Goal: Transaction & Acquisition: Purchase product/service

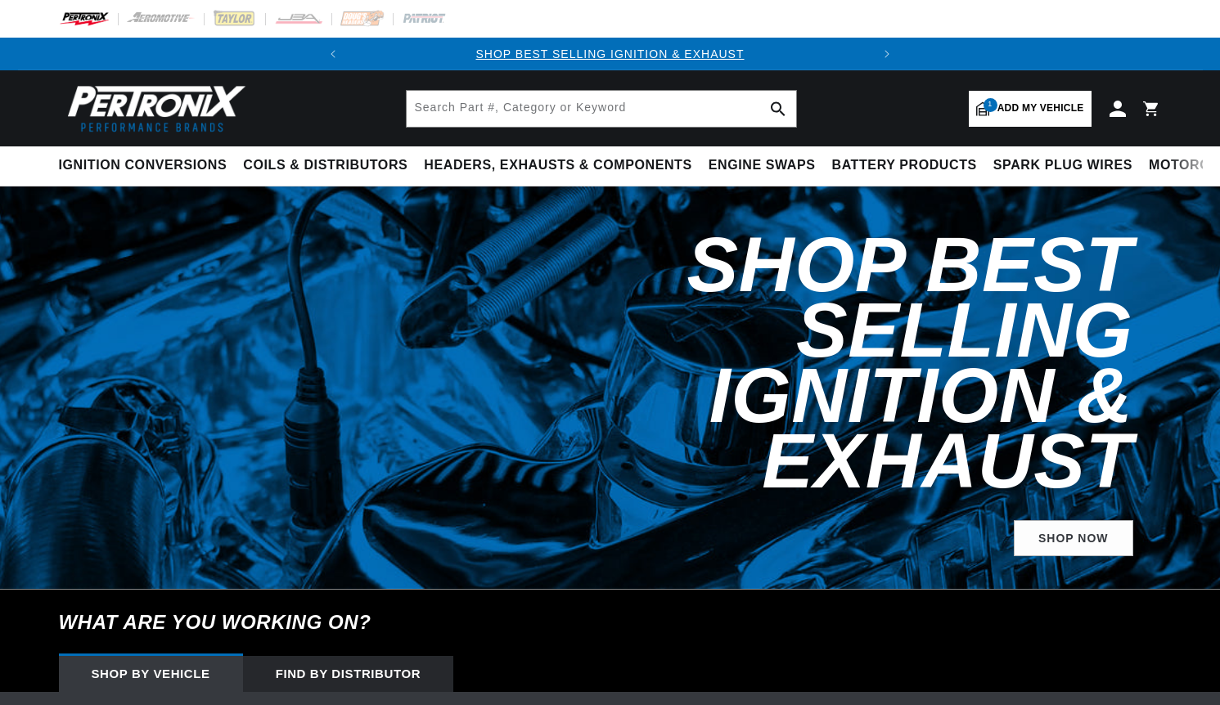
select select "1983"
select select "Toyota"
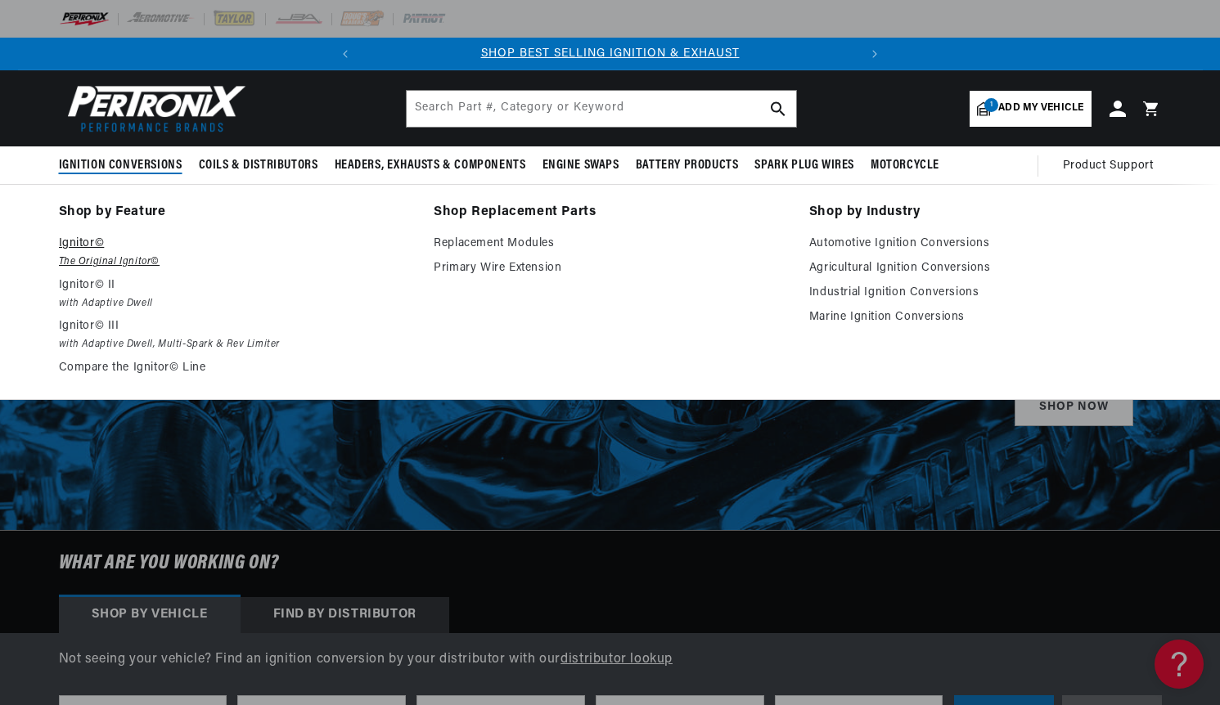
click at [98, 241] on p "Ignitor©" at bounding box center [235, 244] width 353 height 20
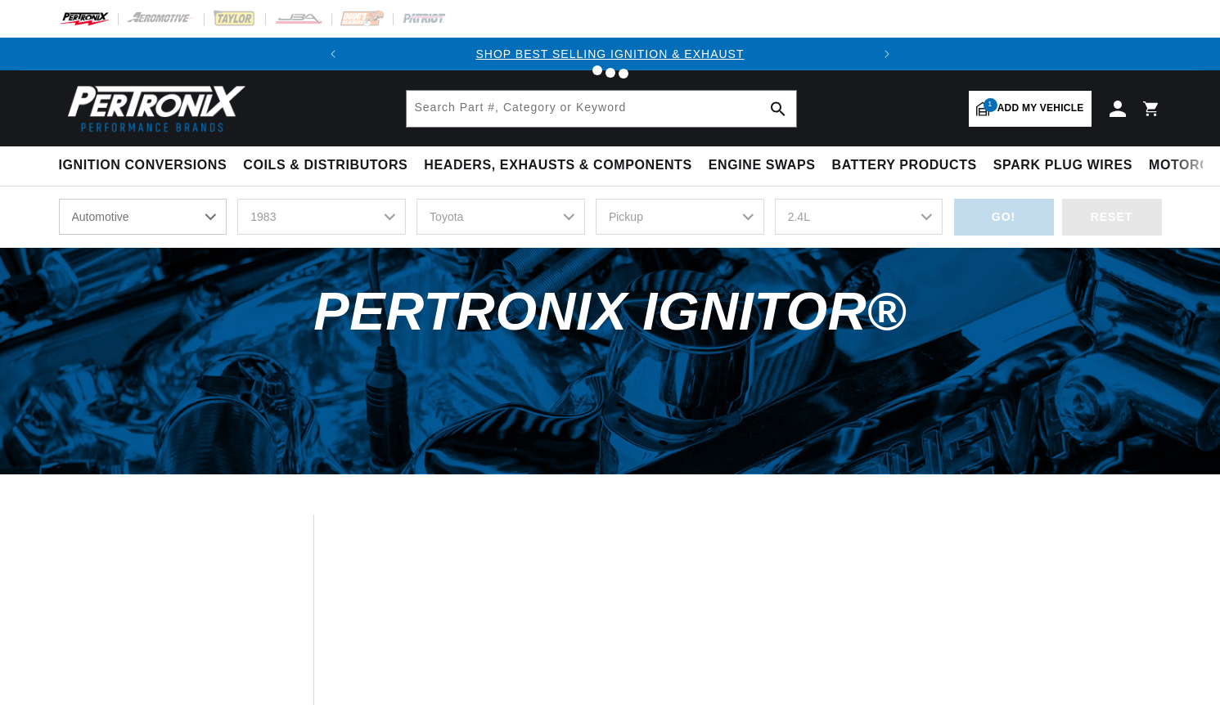
select select "1983"
select select "Toyota"
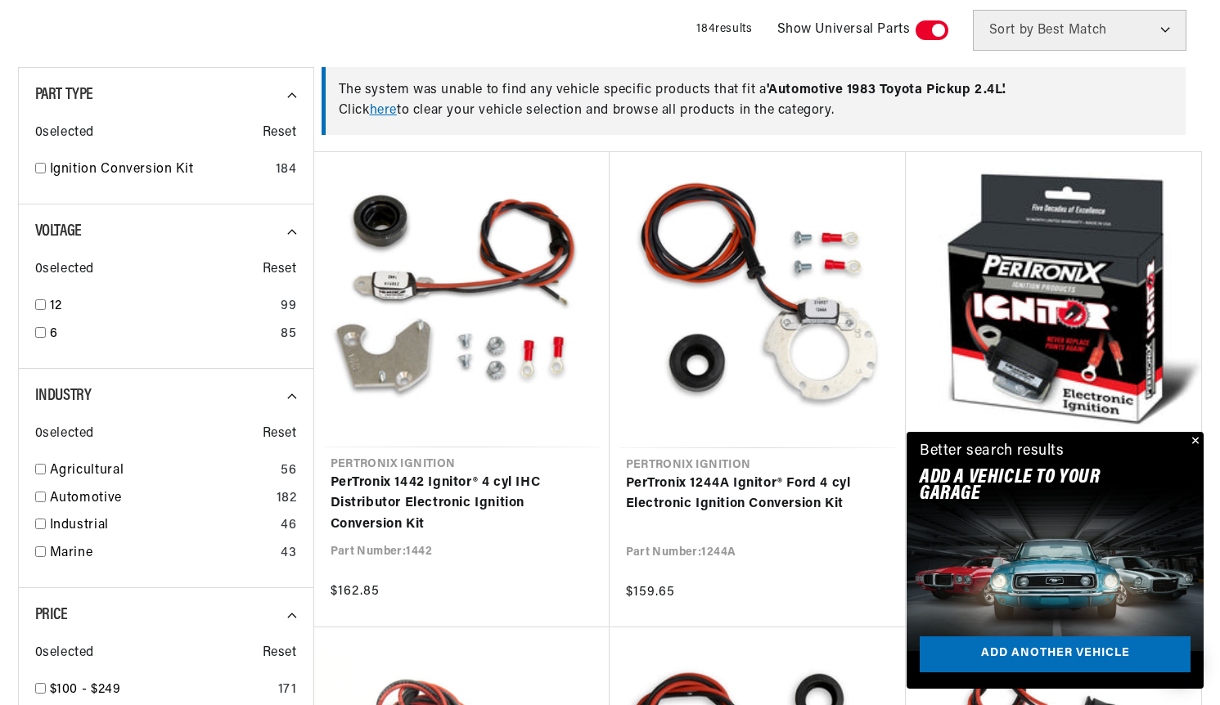
scroll to position [491, 0]
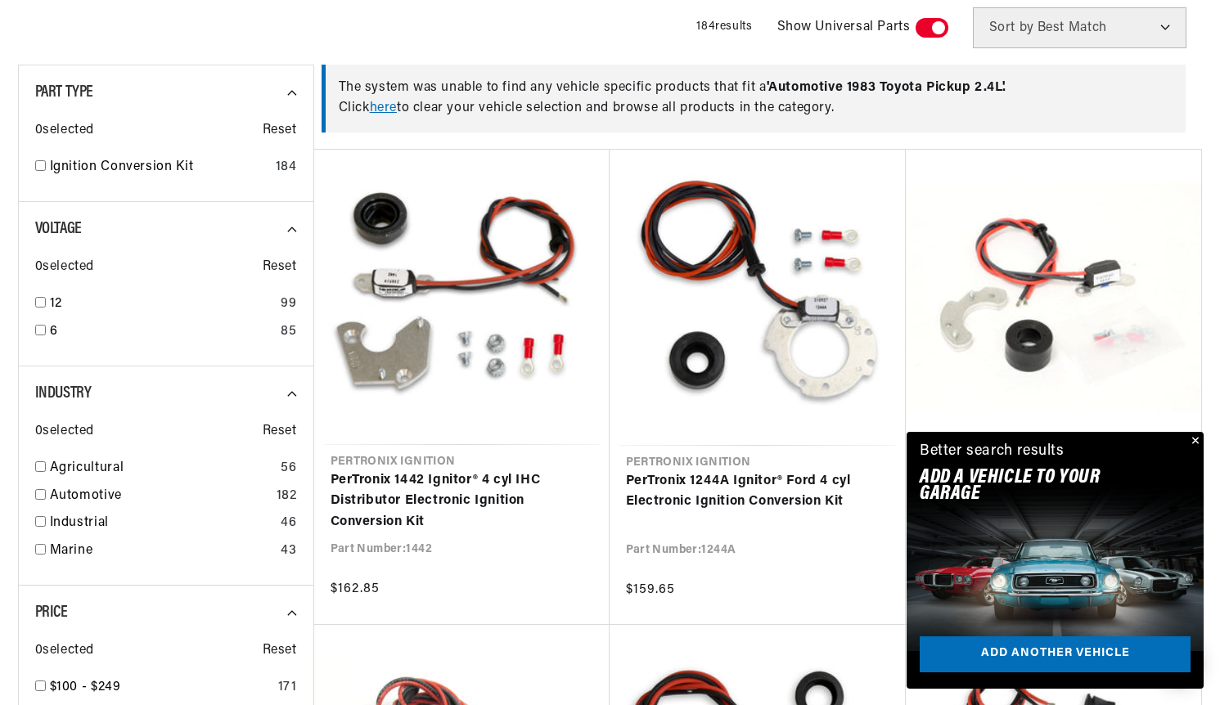
click at [1191, 436] on button "Close" at bounding box center [1194, 442] width 20 height 20
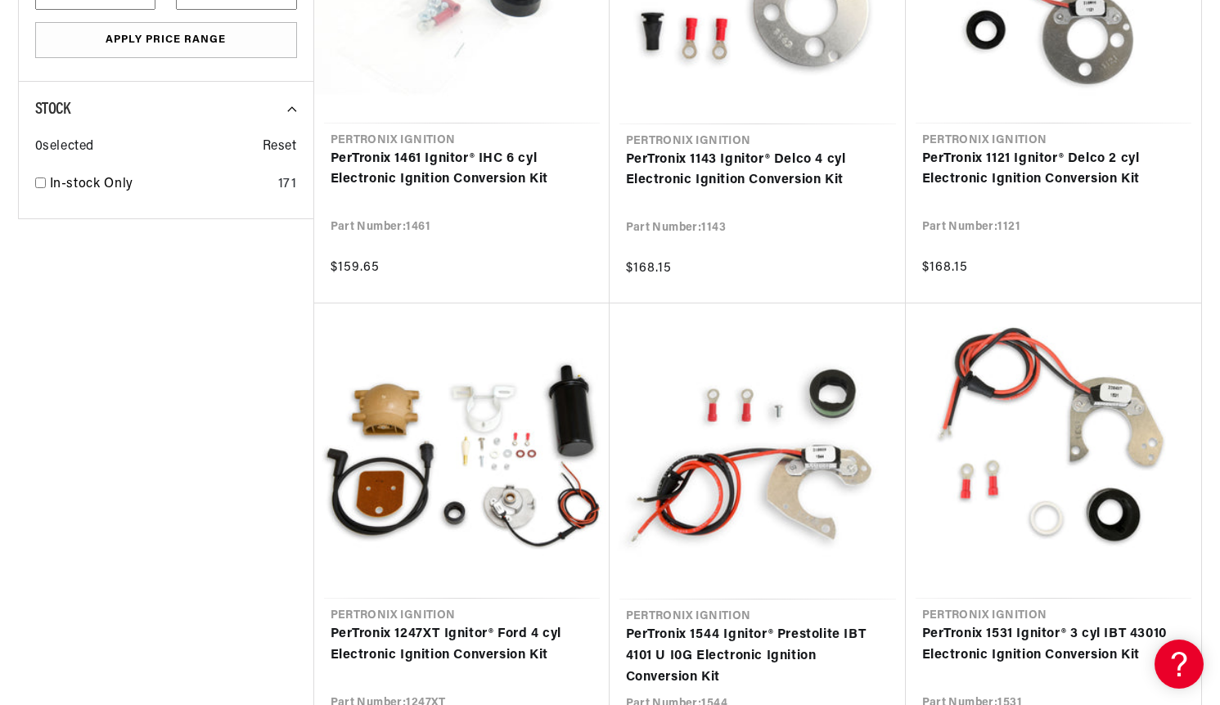
scroll to position [1554, 0]
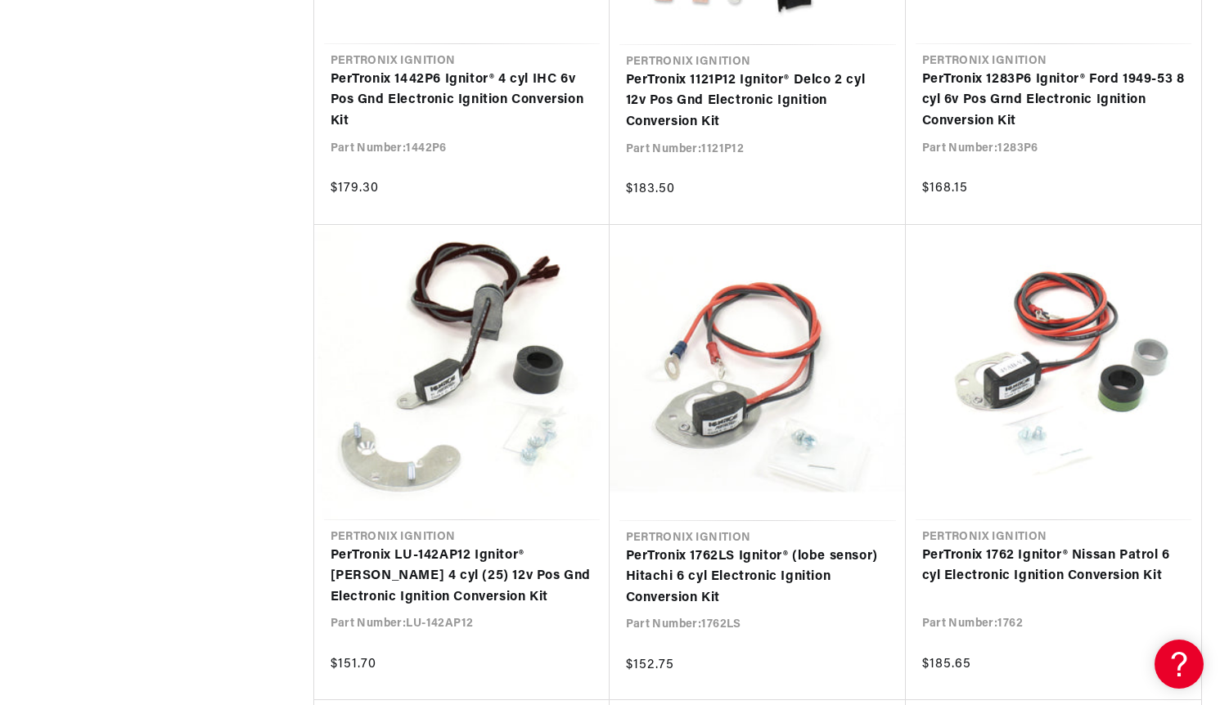
scroll to position [3354, 0]
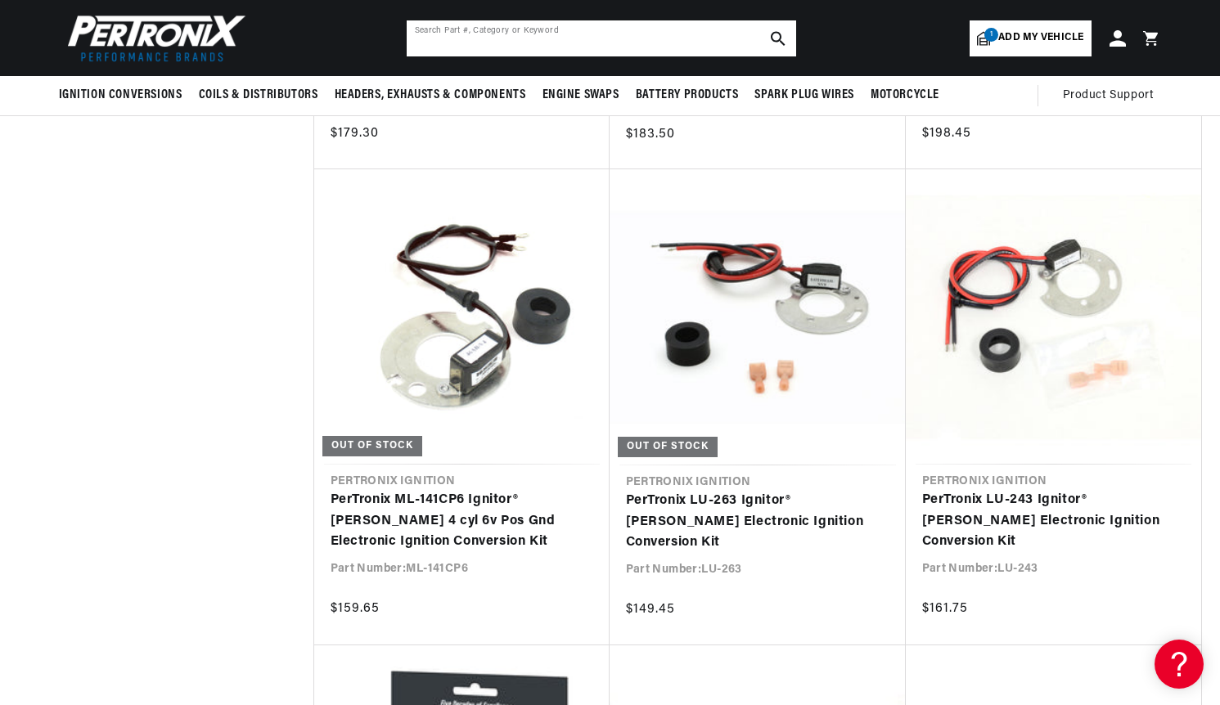
click at [454, 34] on input "text" at bounding box center [601, 38] width 389 height 36
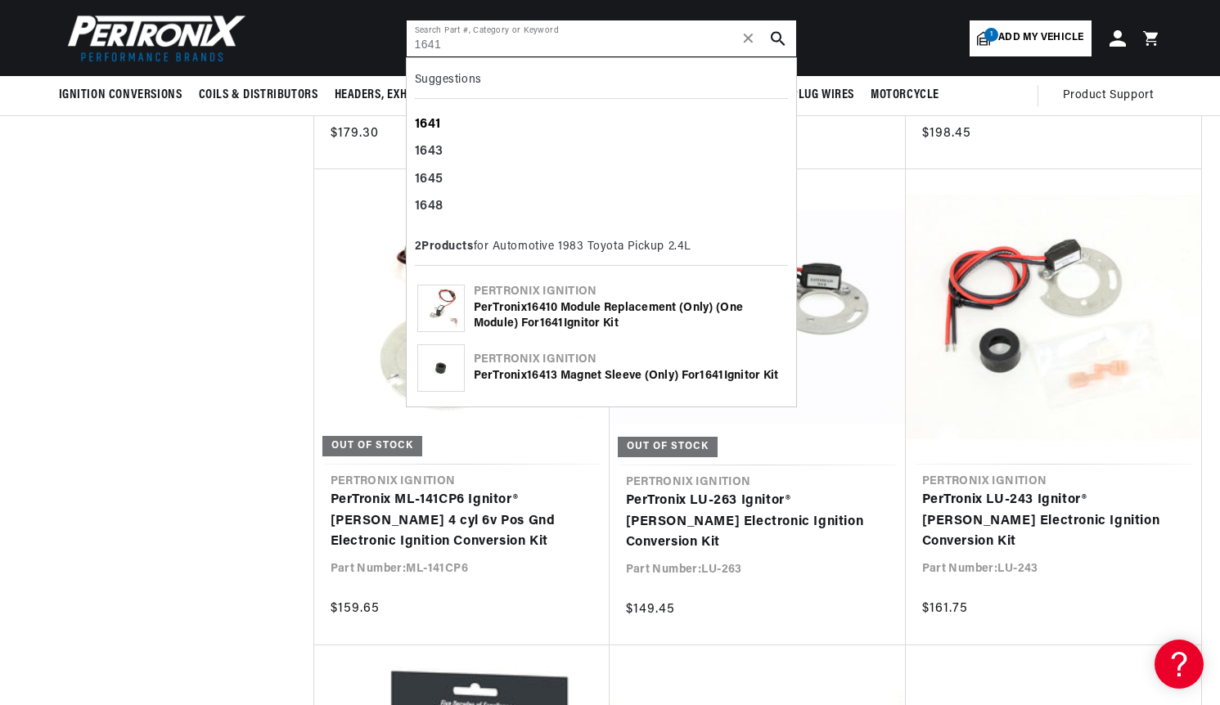
scroll to position [0, 15]
type input "1641"
click at [438, 125] on b "1641" at bounding box center [428, 124] width 27 height 13
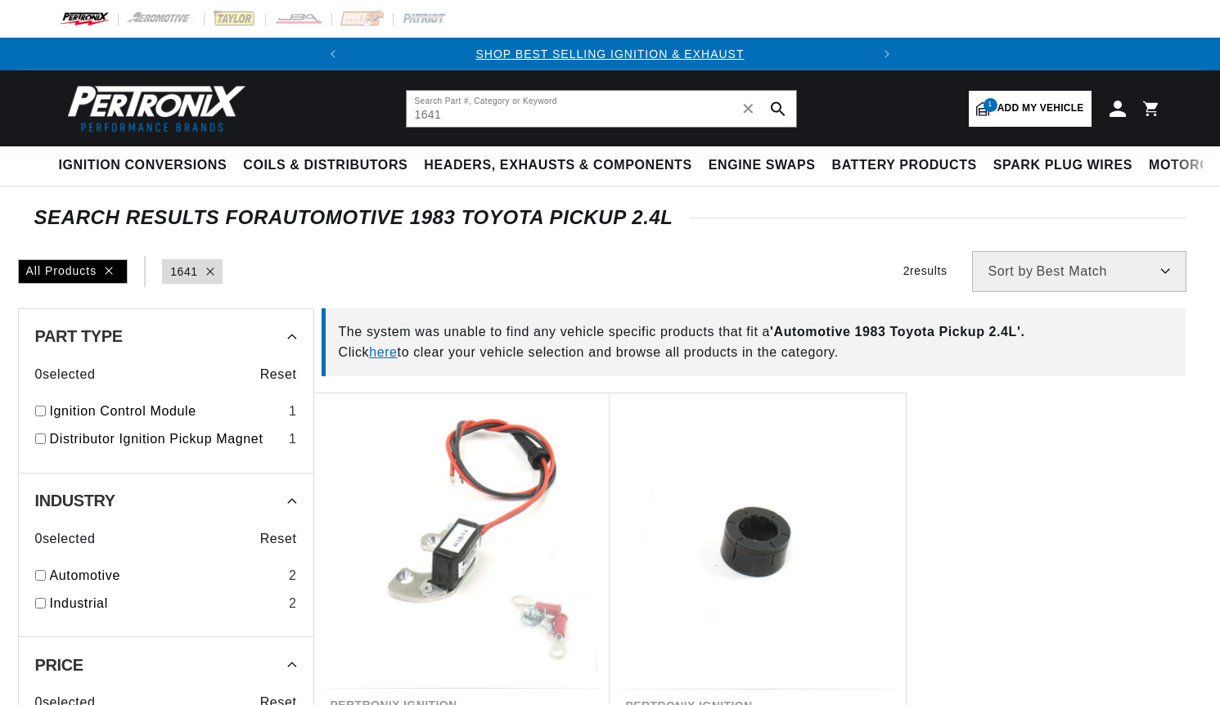
type input "1641"
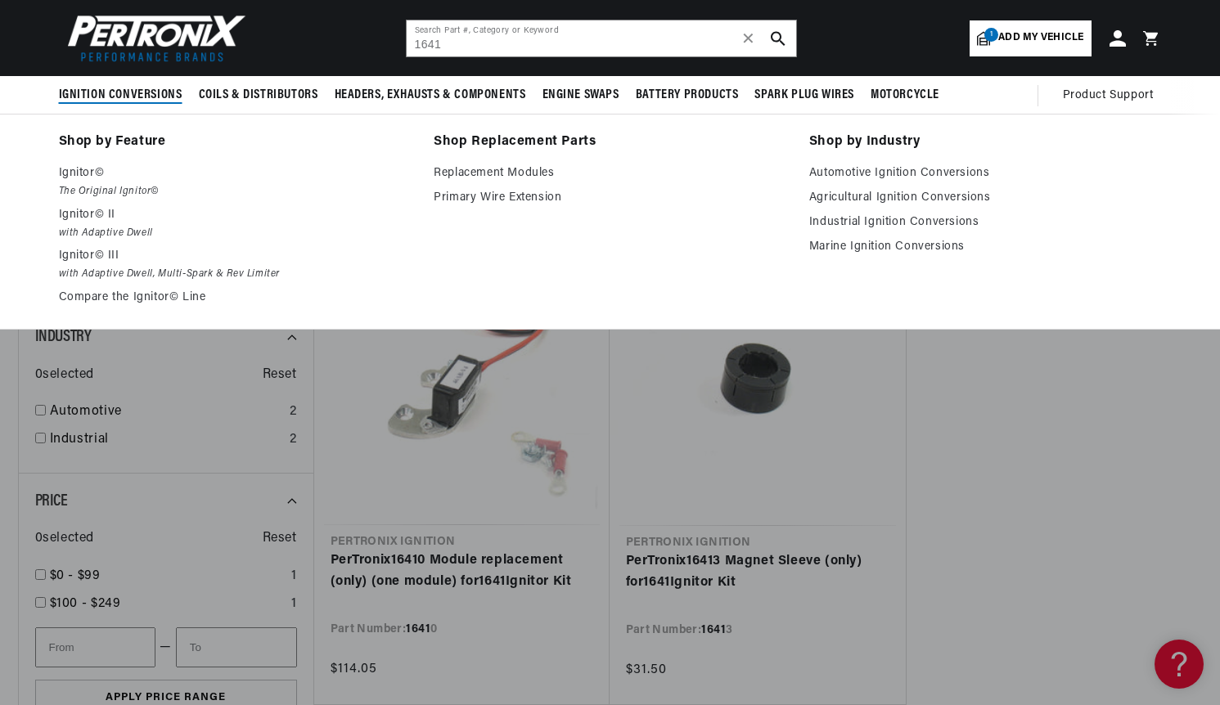
scroll to position [0, 496]
click at [76, 173] on p "Ignitor©" at bounding box center [235, 174] width 353 height 20
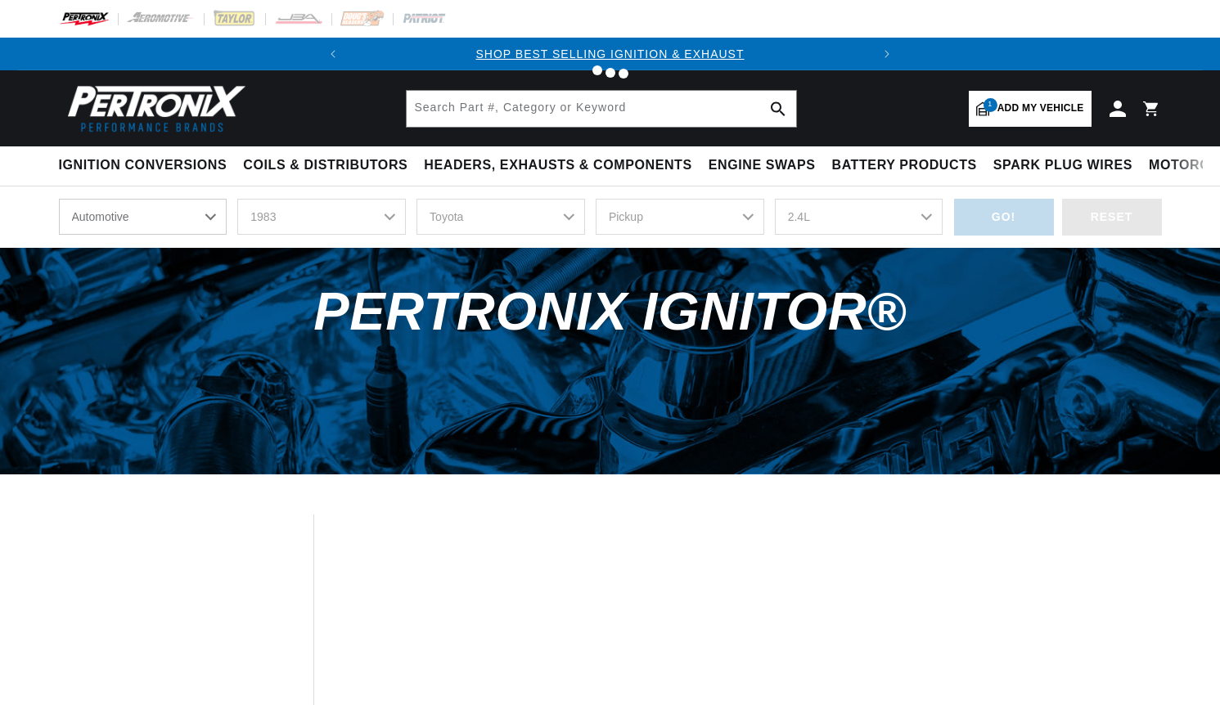
select select "1983"
select select "Toyota"
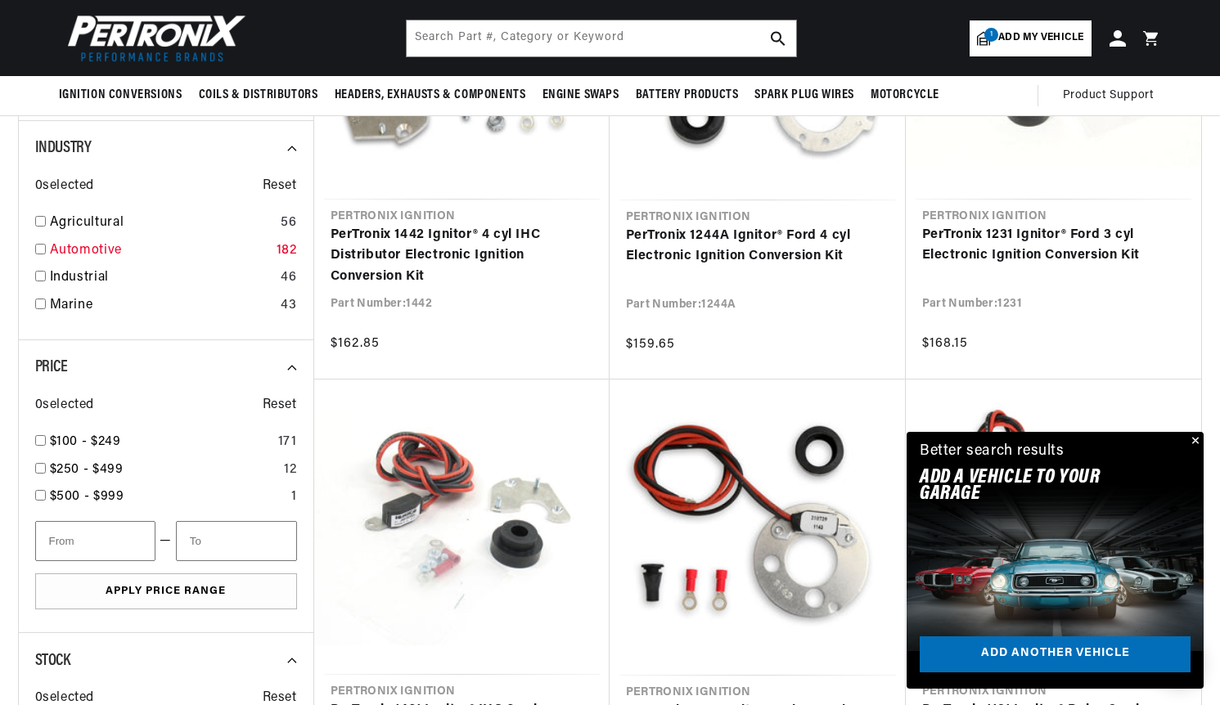
click at [40, 249] on input "checkbox" at bounding box center [40, 249] width 11 height 11
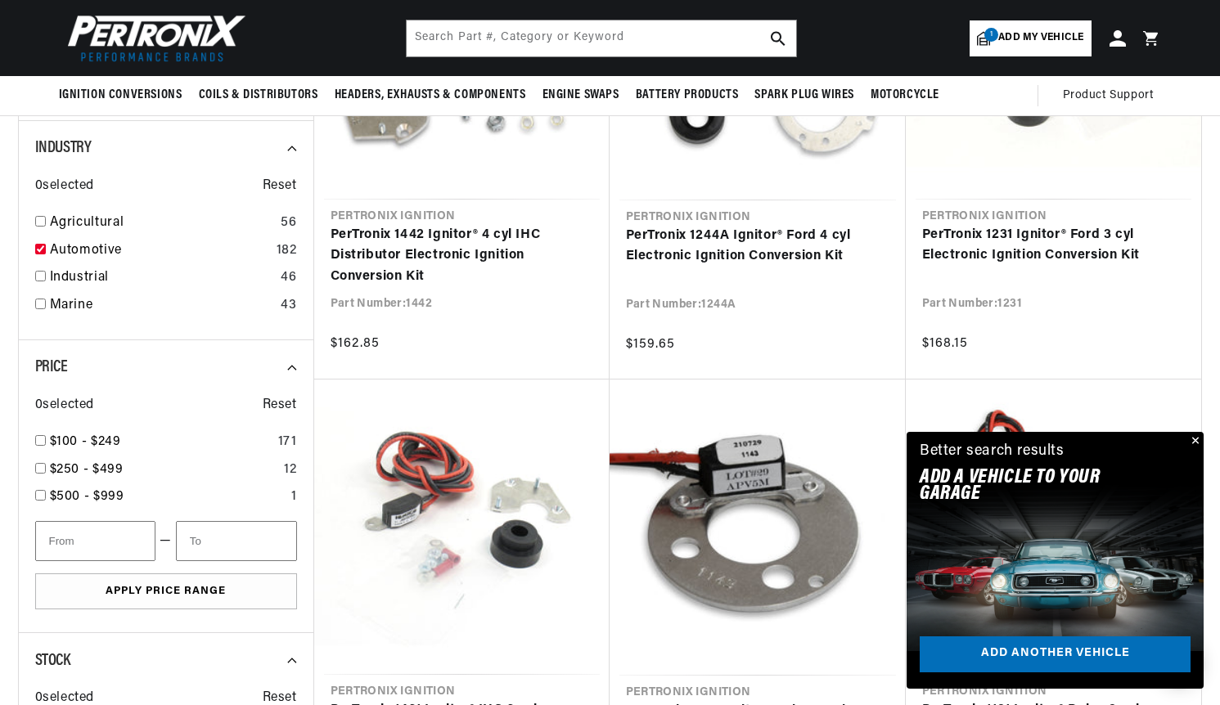
checkbox input "true"
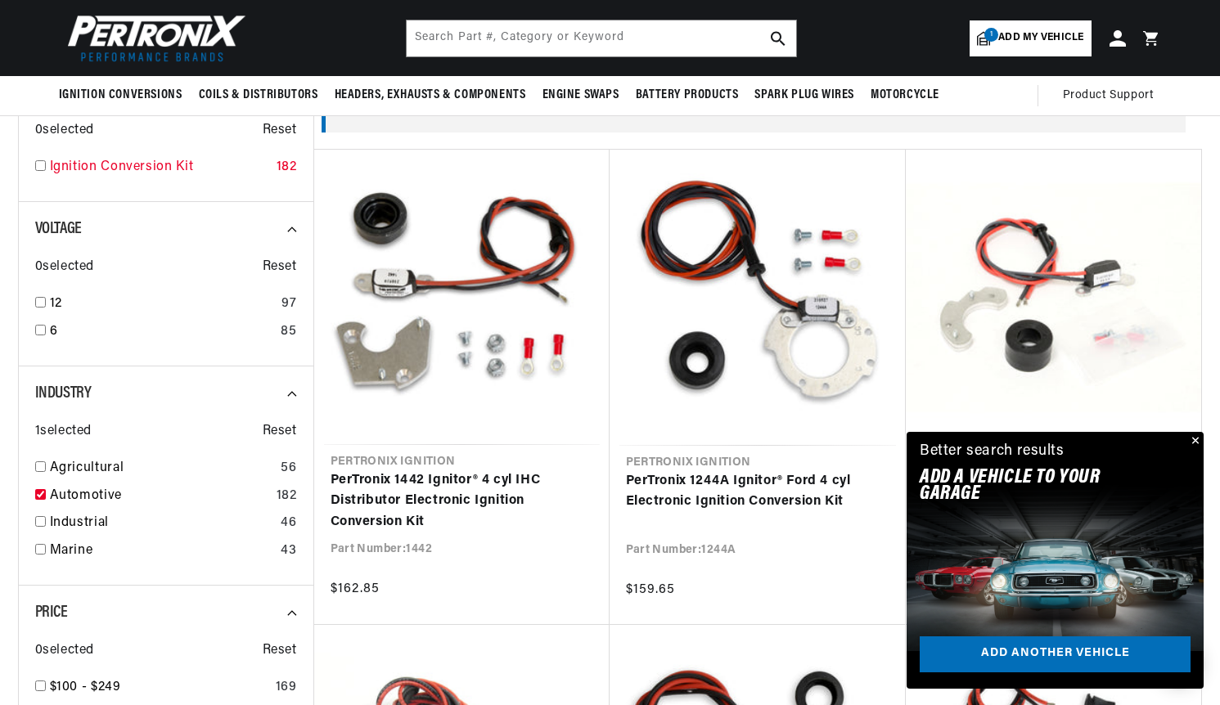
click at [40, 163] on input "checkbox" at bounding box center [40, 165] width 11 height 11
checkbox input "true"
click at [37, 490] on input "checkbox" at bounding box center [40, 494] width 11 height 11
checkbox input "false"
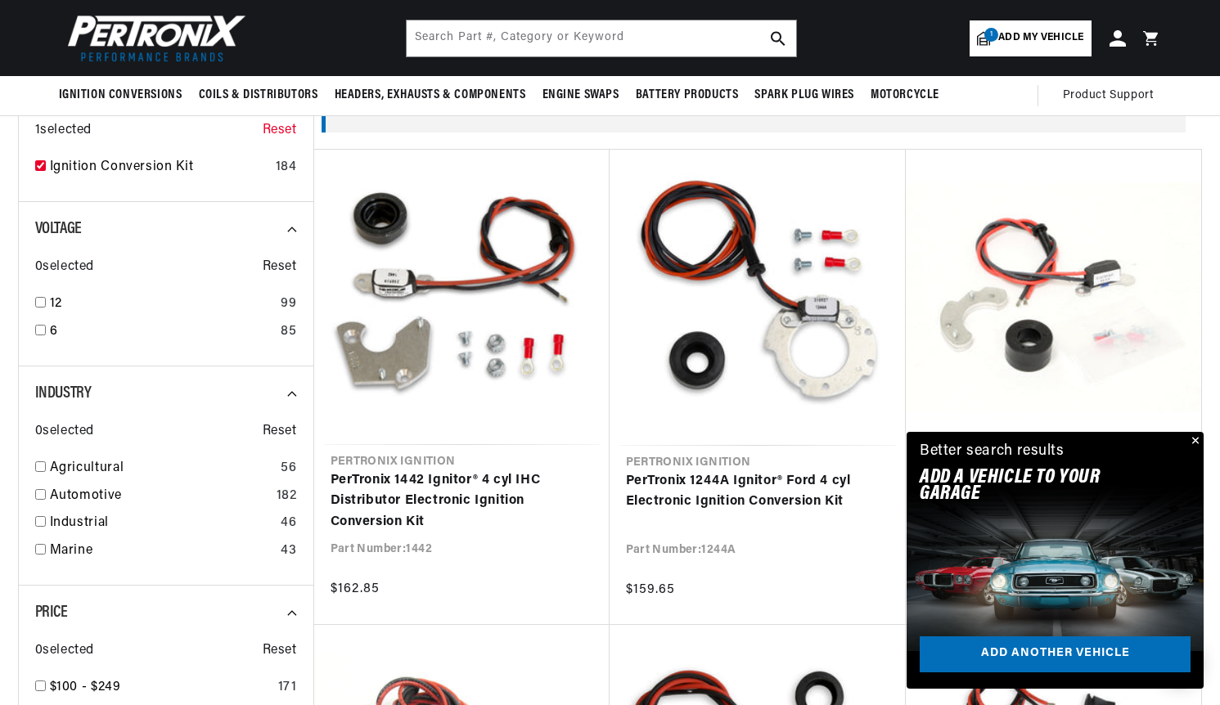
click at [277, 131] on span "Reset" at bounding box center [280, 130] width 34 height 21
click at [40, 162] on input "checkbox" at bounding box center [40, 165] width 11 height 11
checkbox input "true"
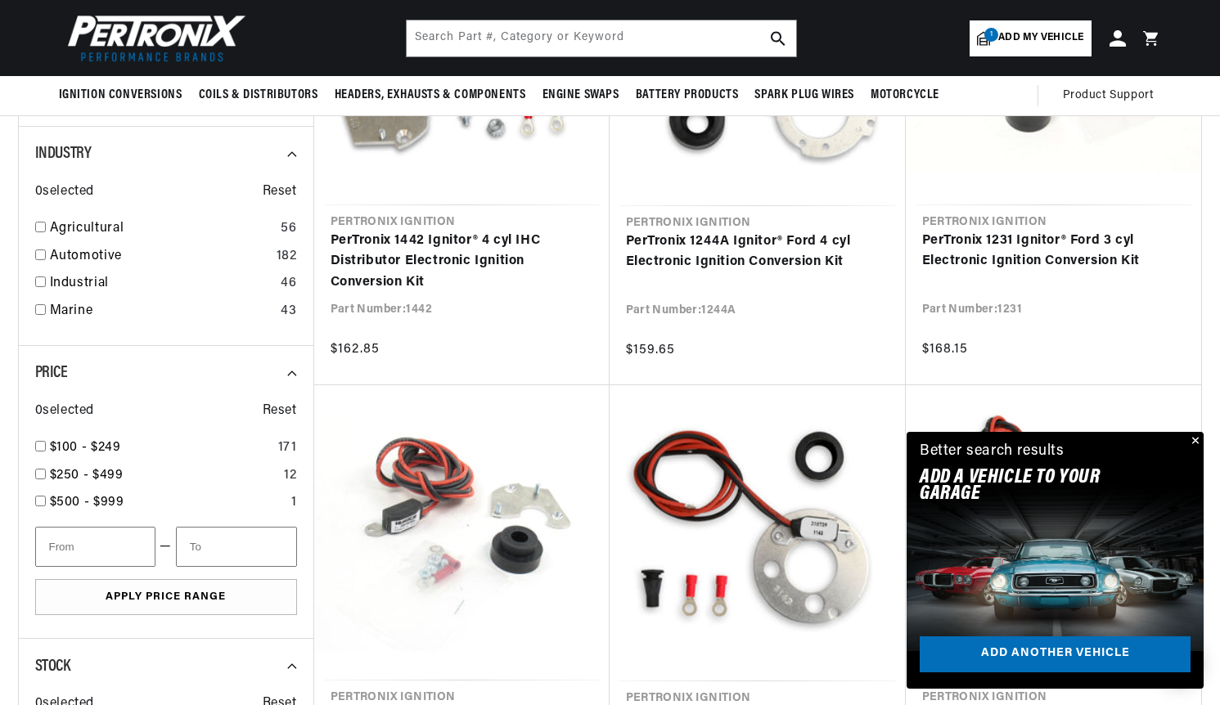
scroll to position [327, 0]
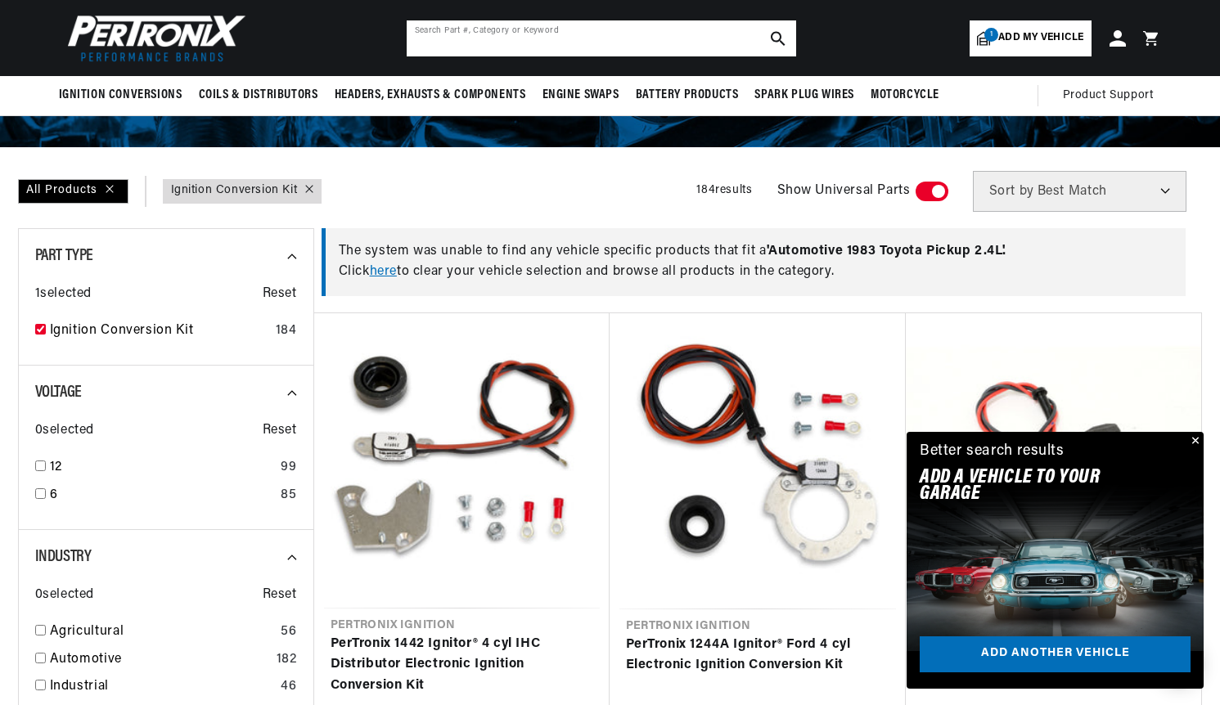
click at [504, 38] on input "text" at bounding box center [601, 38] width 389 height 36
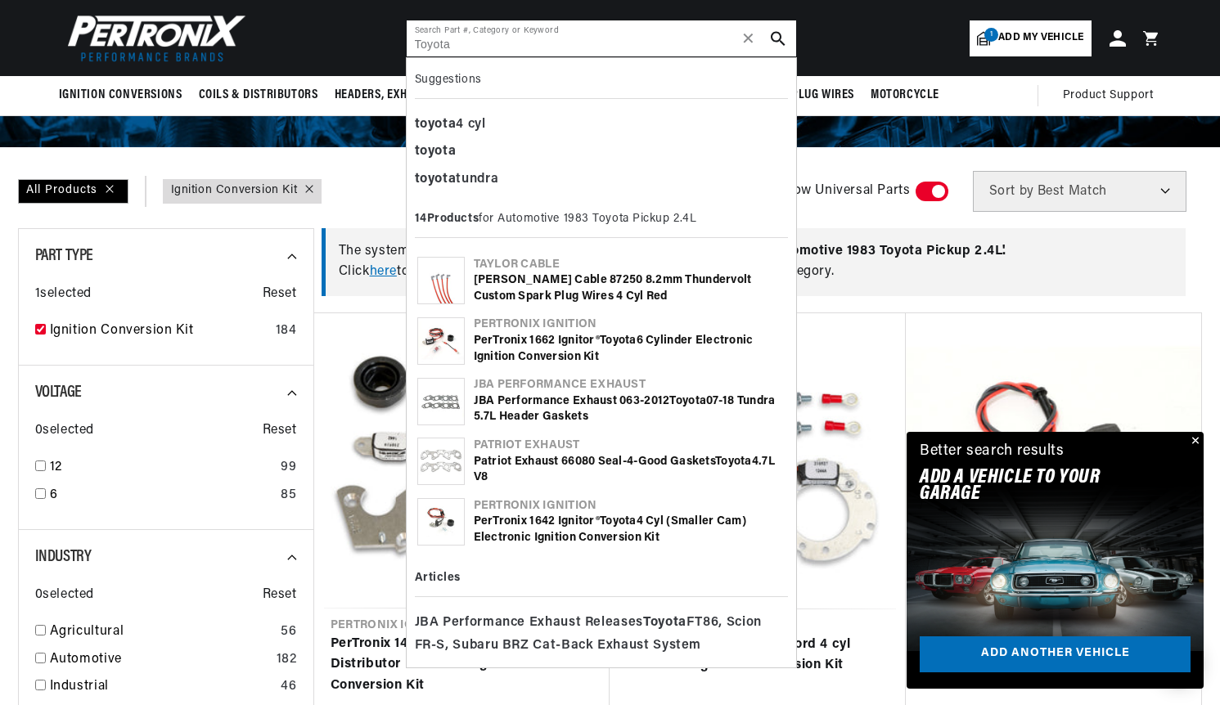
scroll to position [0, 496]
type input "Toyota"
click at [523, 524] on div "PerTronix 1642 Ignitor® Toyota 4 cyl (Smaller Cam) Electronic Ignition Conversi…" at bounding box center [630, 530] width 312 height 32
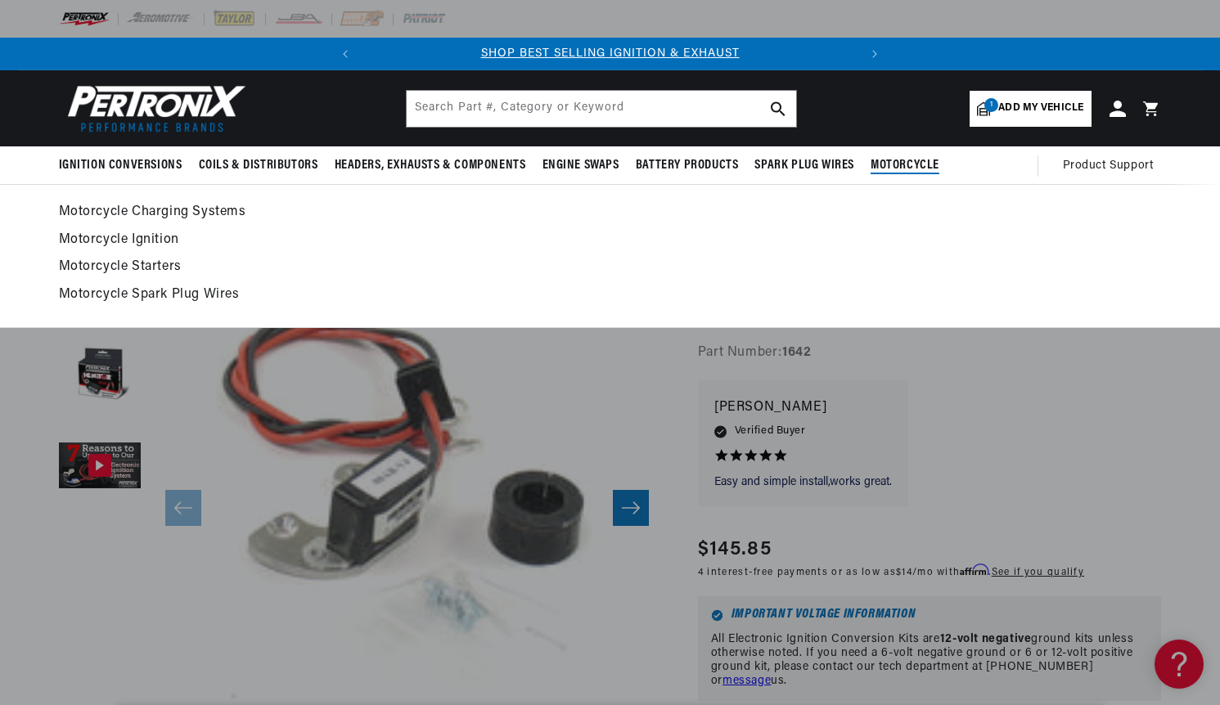
click at [1065, 257] on link "Motorcycle Starters" at bounding box center [610, 267] width 1103 height 23
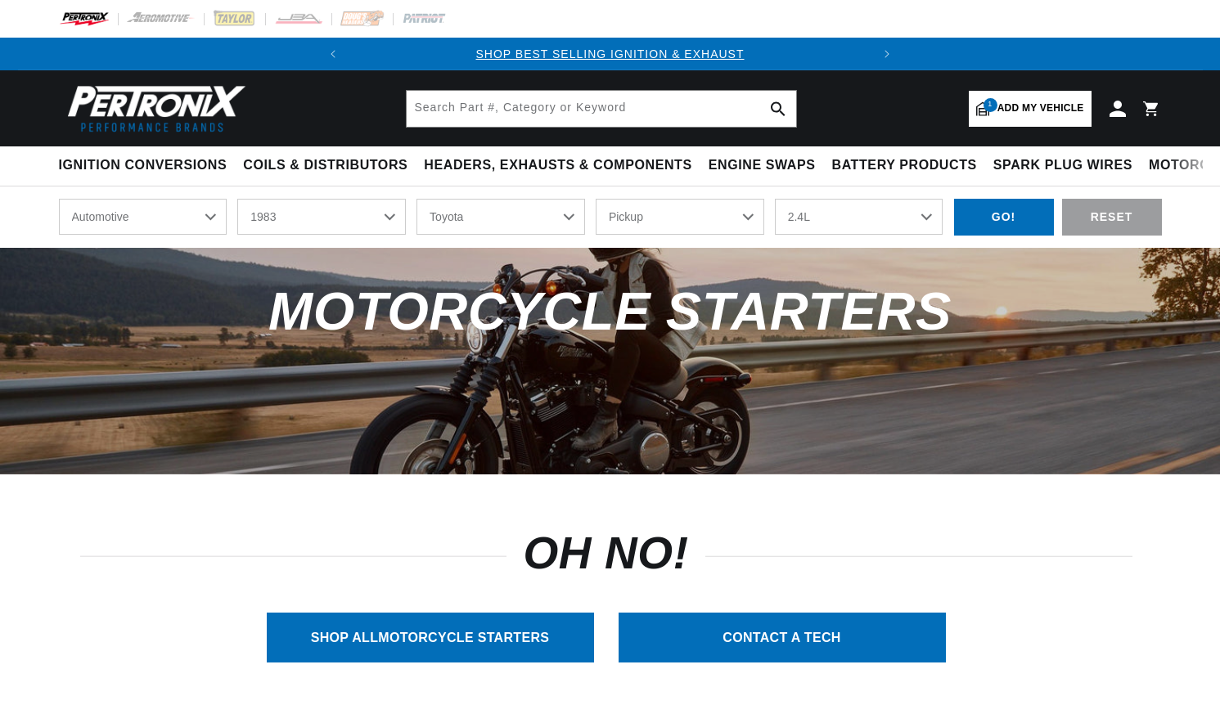
select select "1983"
select select "Toyota"
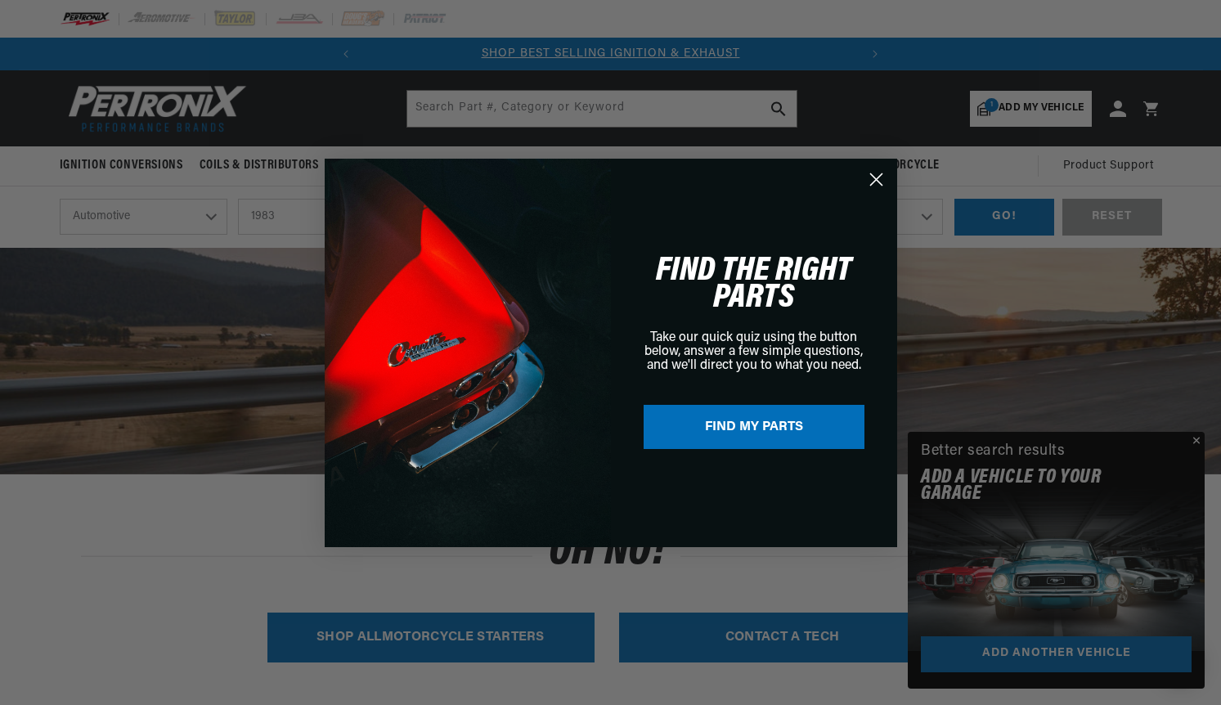
click at [881, 173] on icon "Close dialog" at bounding box center [875, 178] width 11 height 11
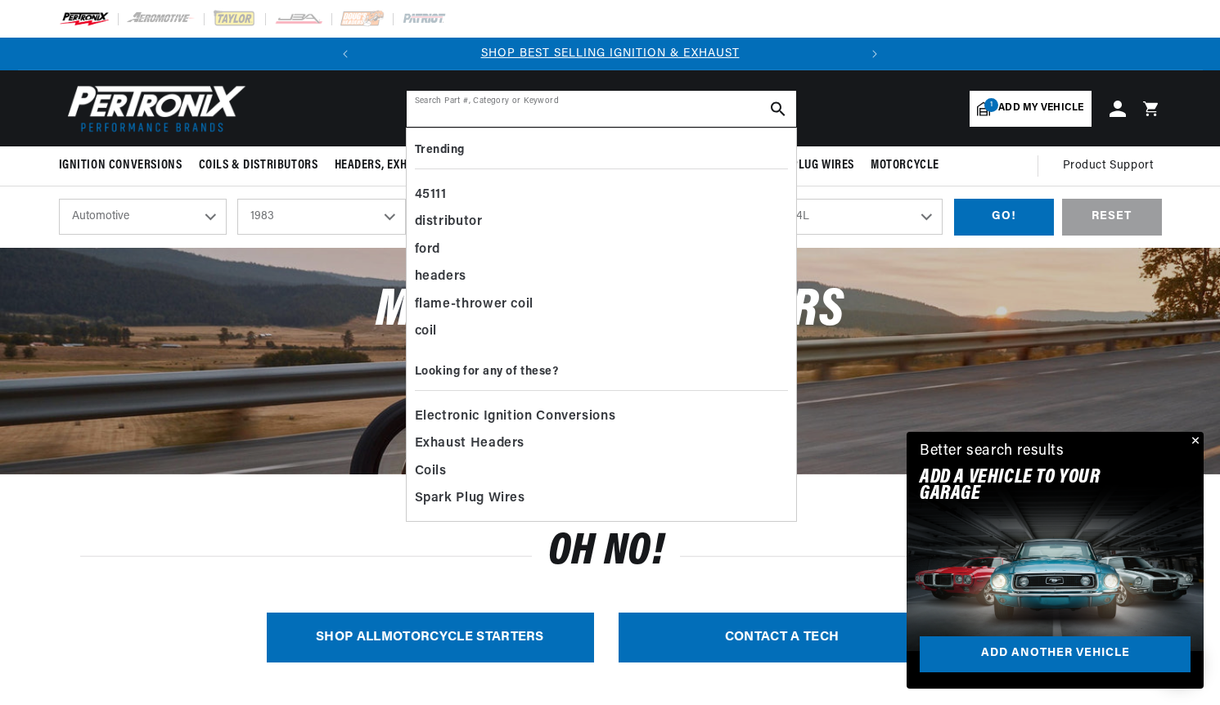
click at [461, 98] on input "text" at bounding box center [601, 109] width 389 height 36
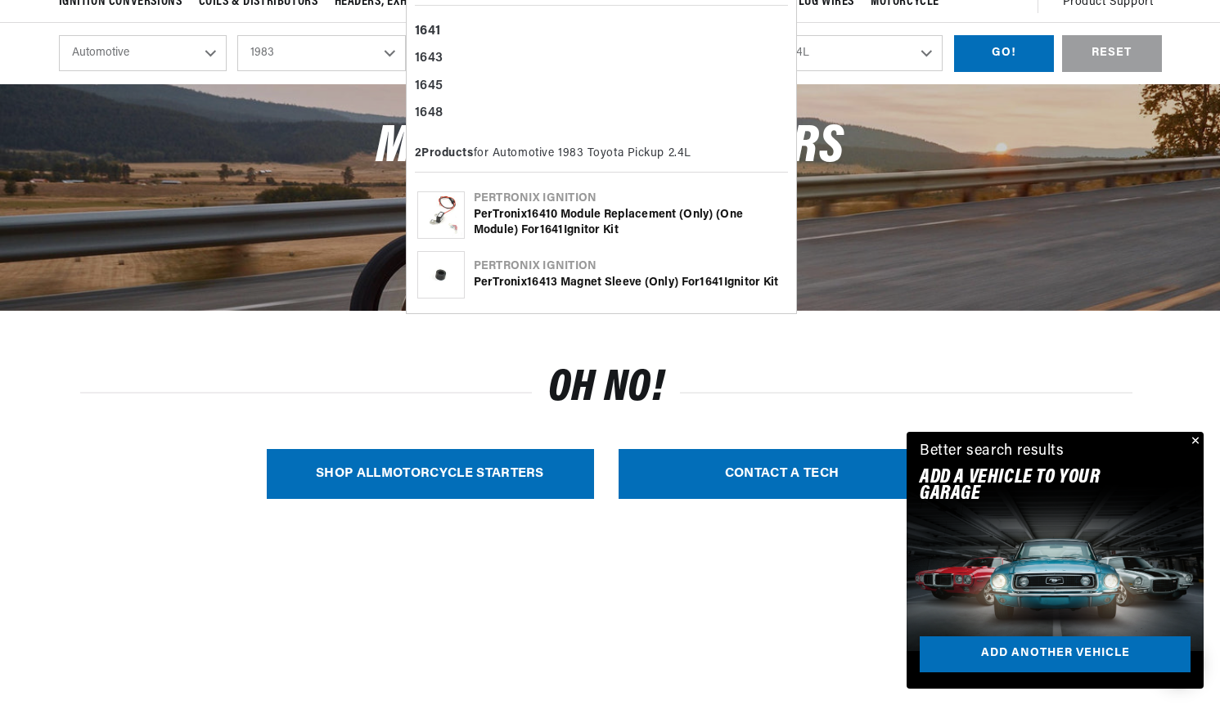
scroll to position [0, 496]
type input "1641"
click at [537, 209] on b "1641" at bounding box center [539, 215] width 24 height 12
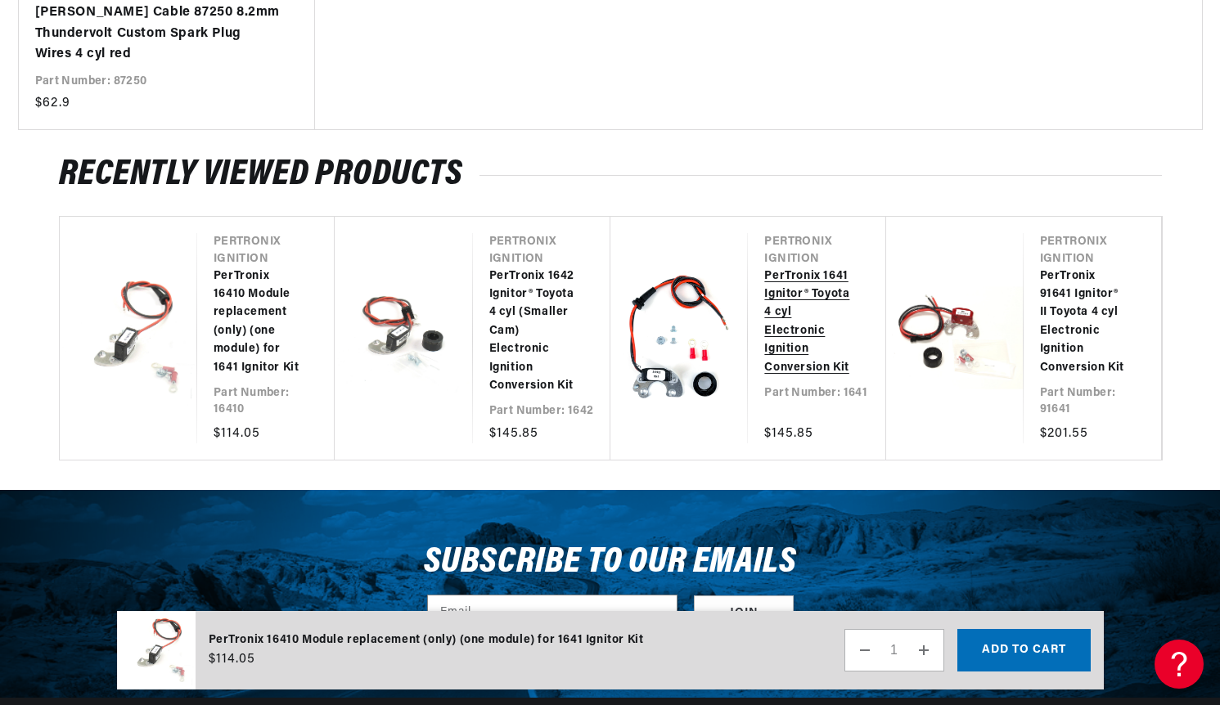
click at [794, 275] on link "PerTronix 1641 Ignitor® Toyota 4 cyl Electronic Ignition Conversion Kit" at bounding box center [808, 322] width 88 height 110
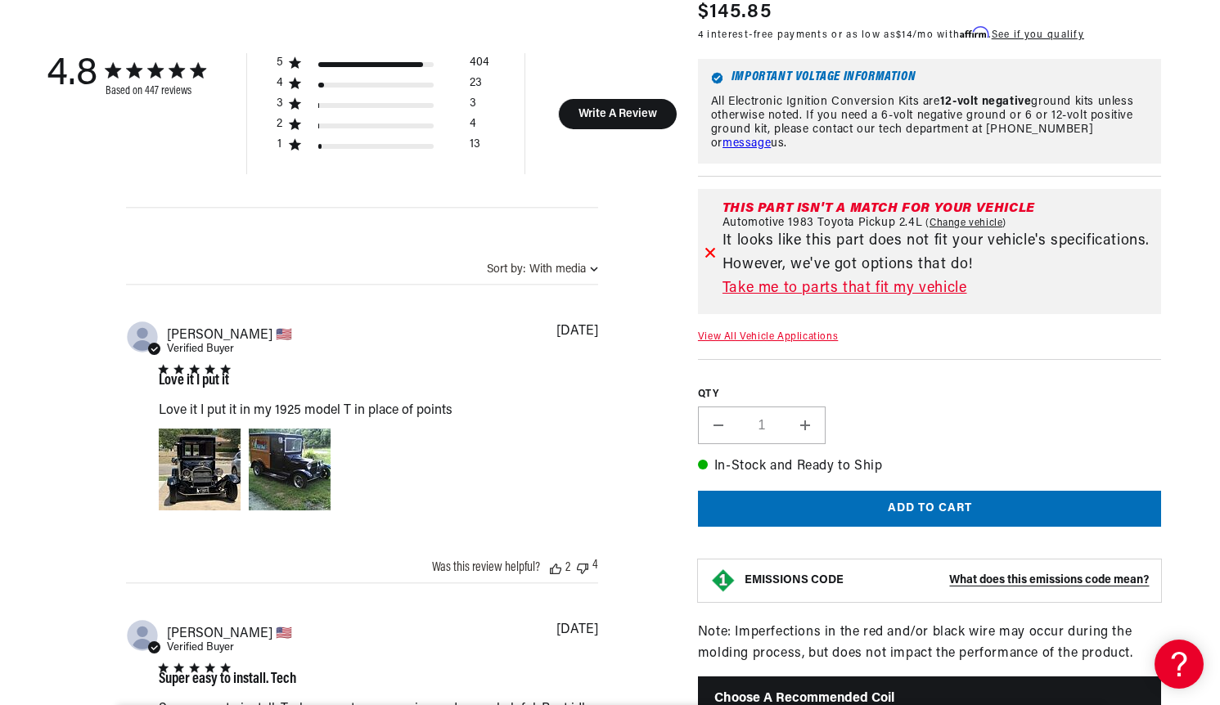
scroll to position [1145, 0]
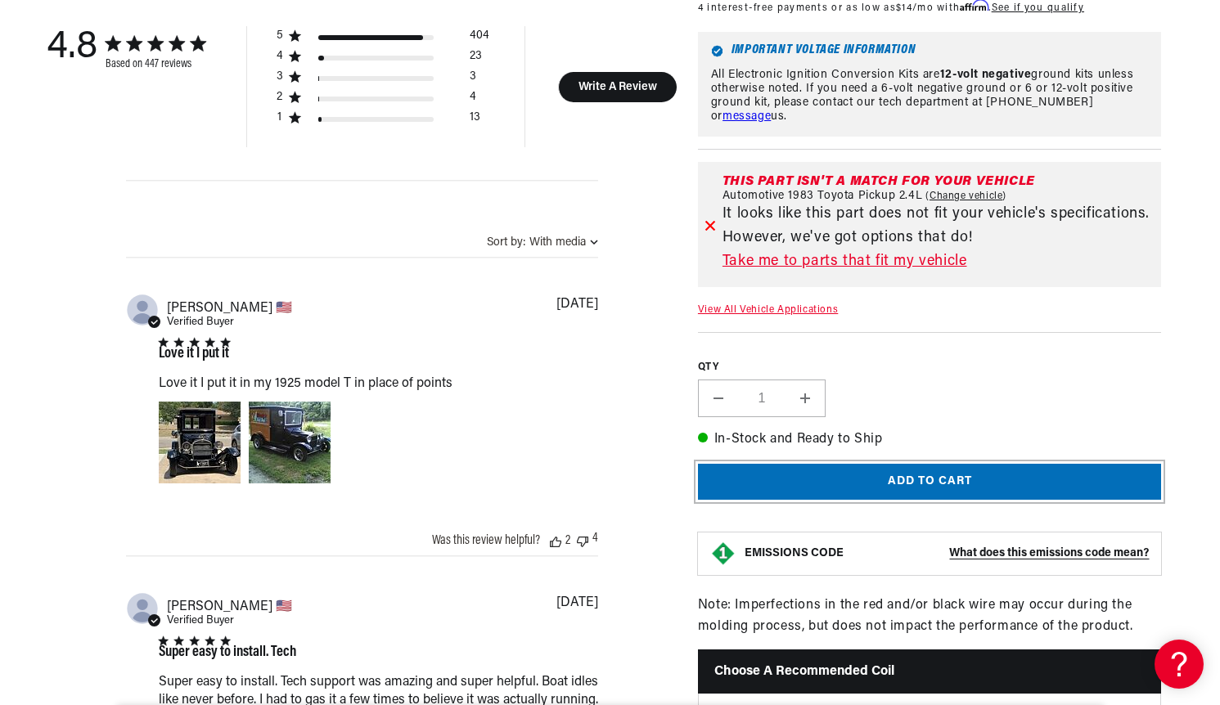
click at [885, 489] on button "Add to cart" at bounding box center [930, 481] width 464 height 37
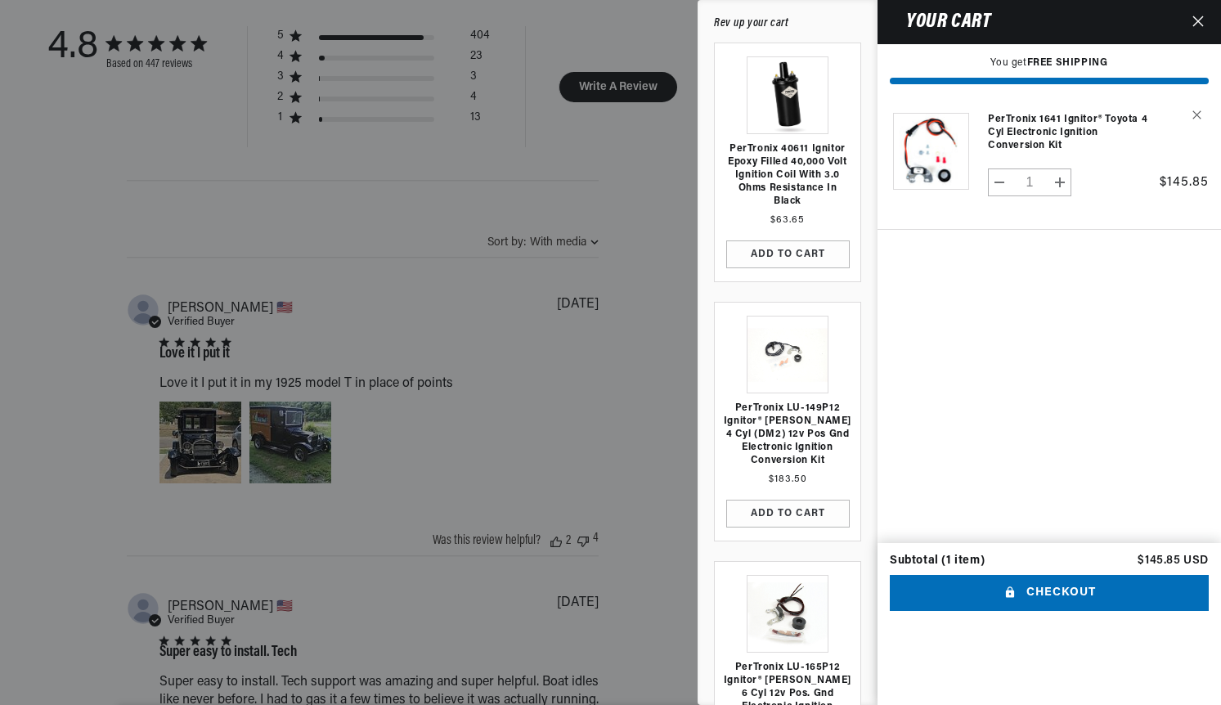
scroll to position [0, 437]
